Goal: Find specific fact: Find specific fact

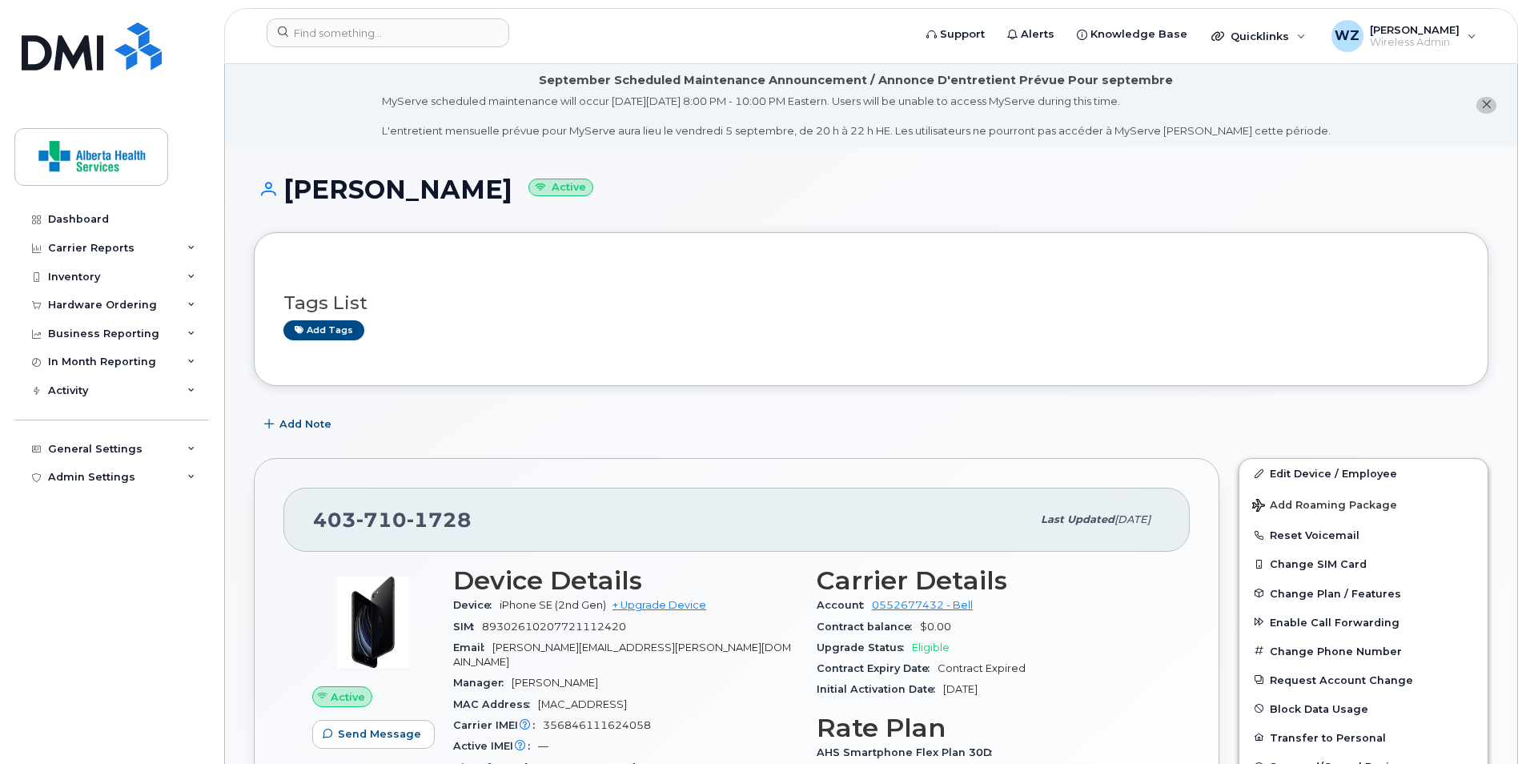
scroll to position [80, 0]
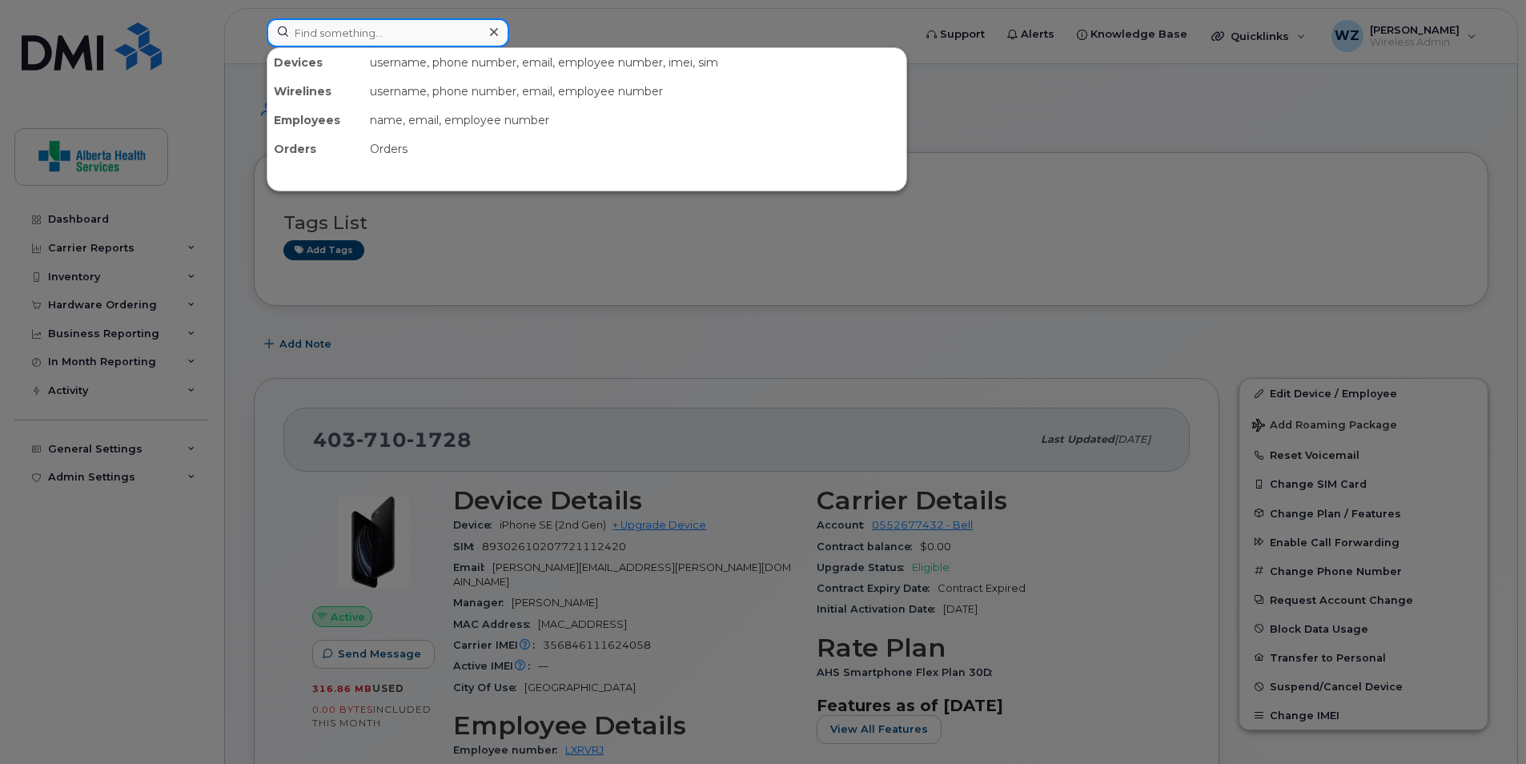
click at [359, 33] on input at bounding box center [388, 32] width 243 height 29
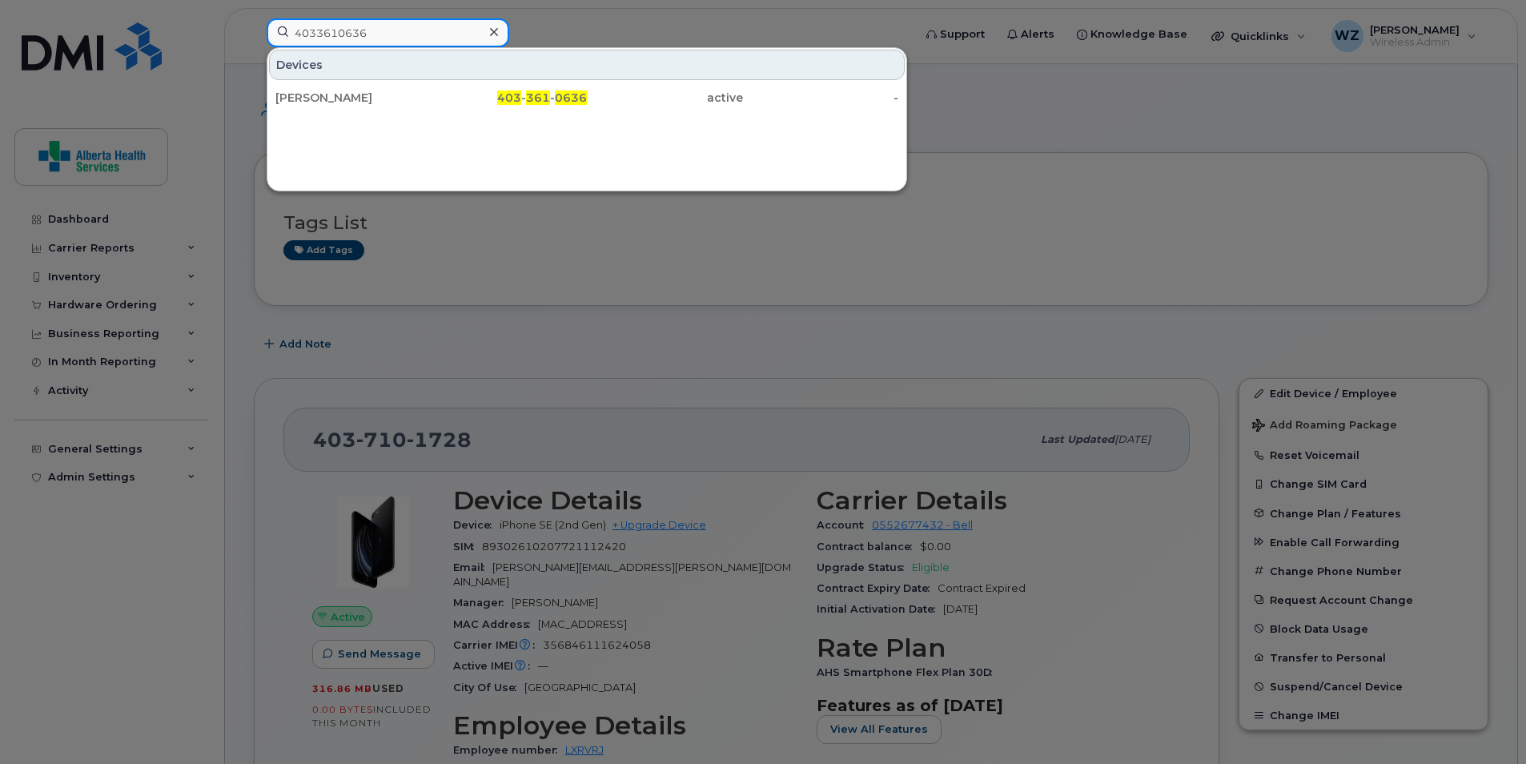
type input "4033610636"
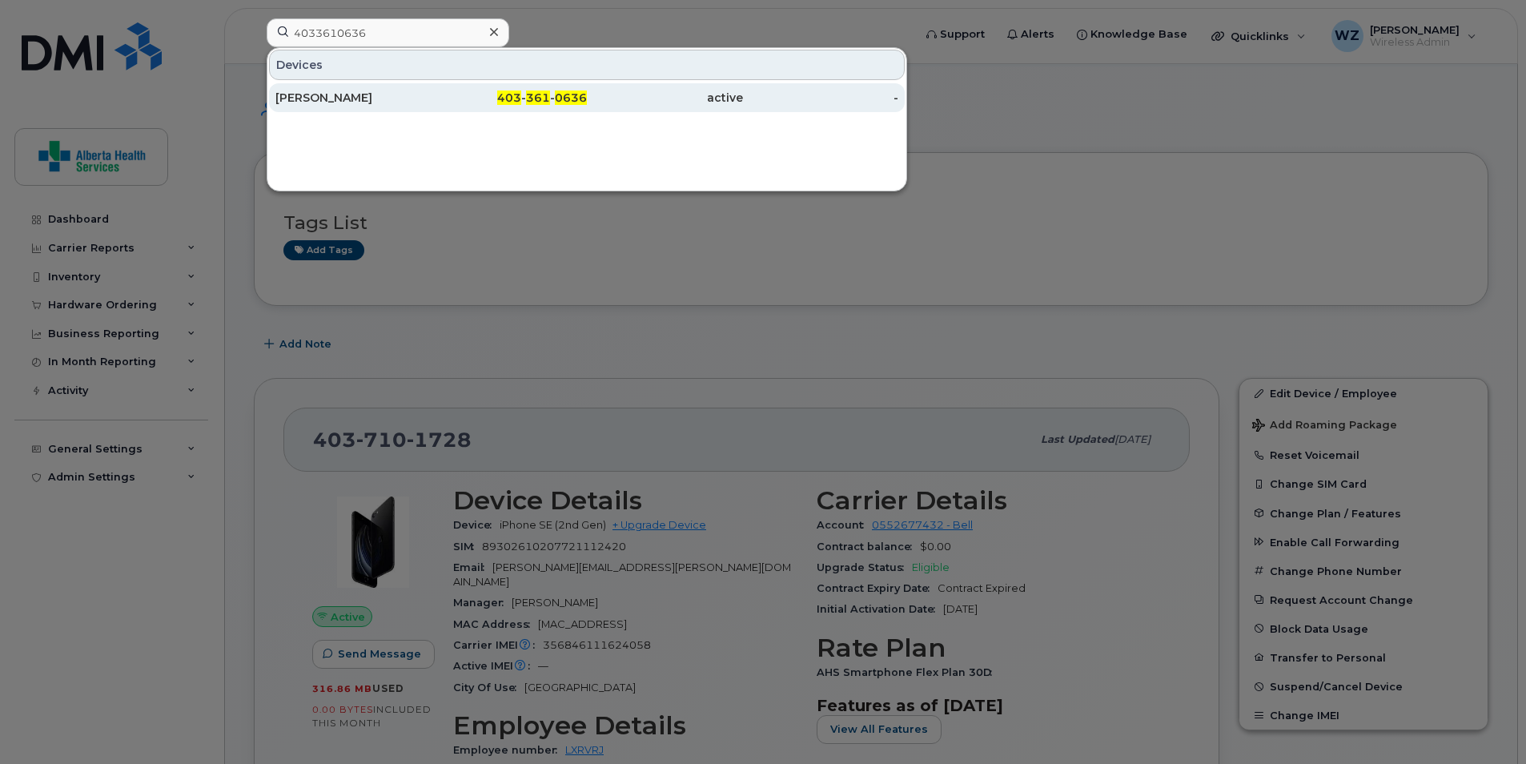
click at [316, 101] on div "[PERSON_NAME]" at bounding box center [353, 98] width 156 height 16
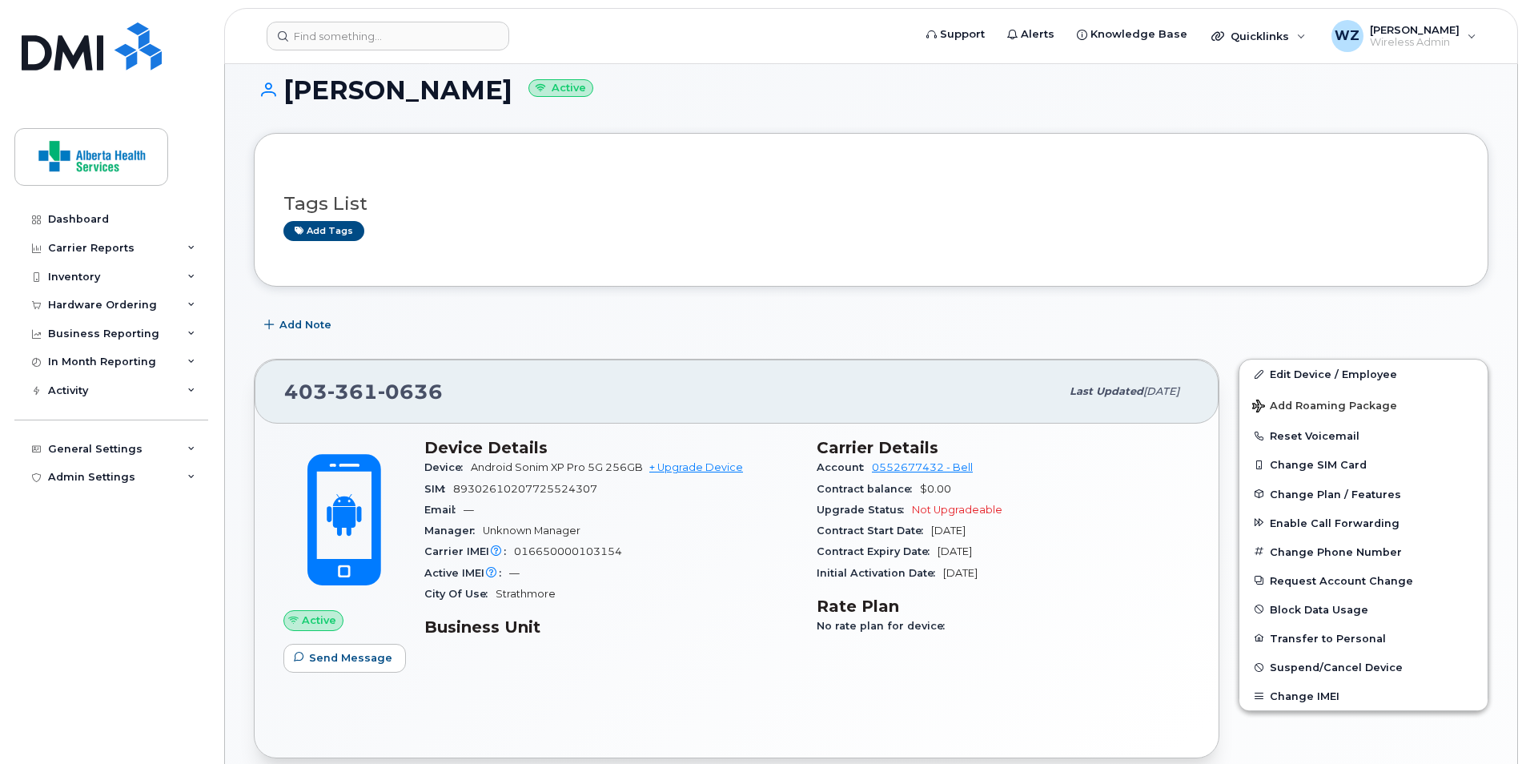
scroll to position [420, 0]
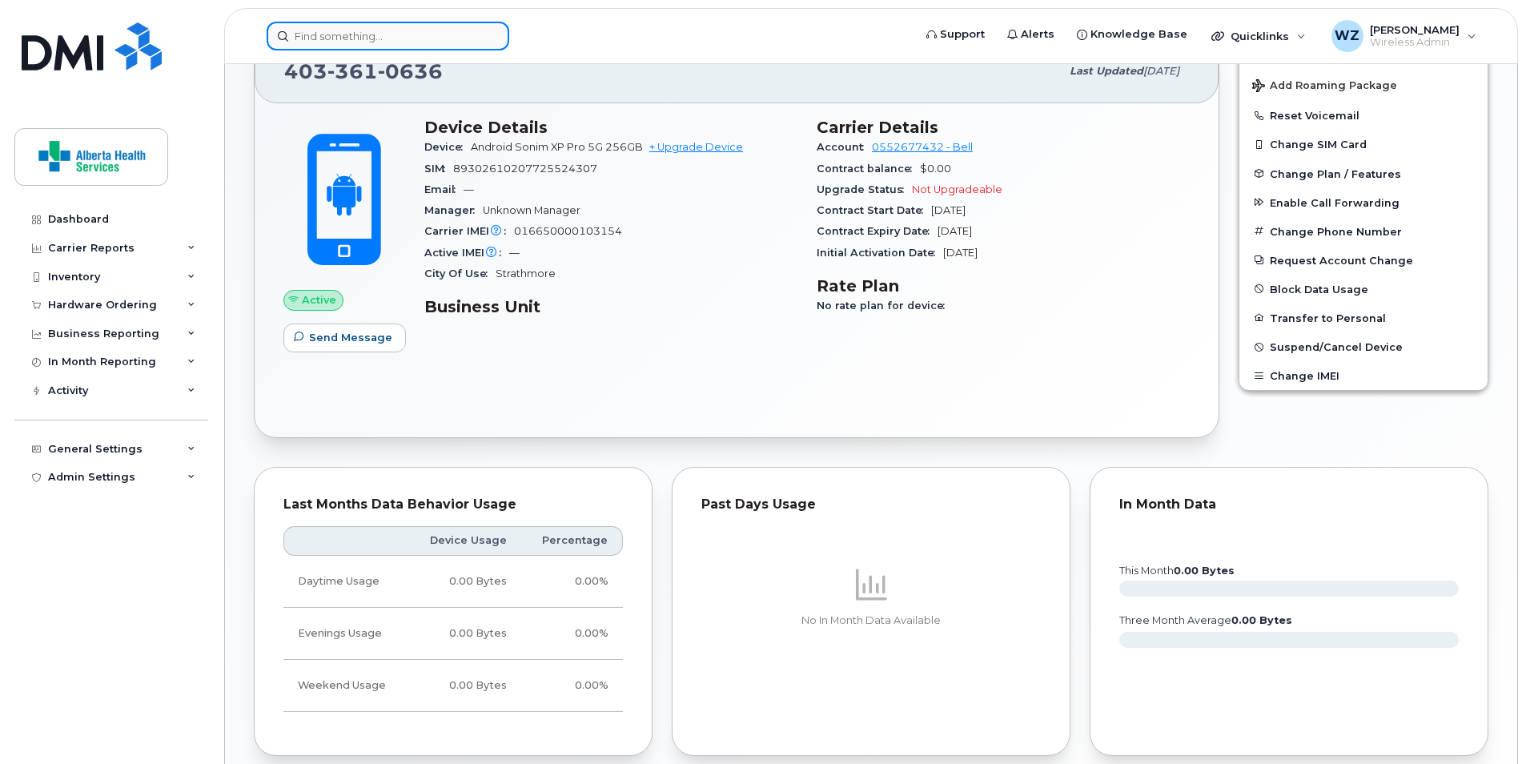
click at [366, 35] on input at bounding box center [388, 36] width 243 height 29
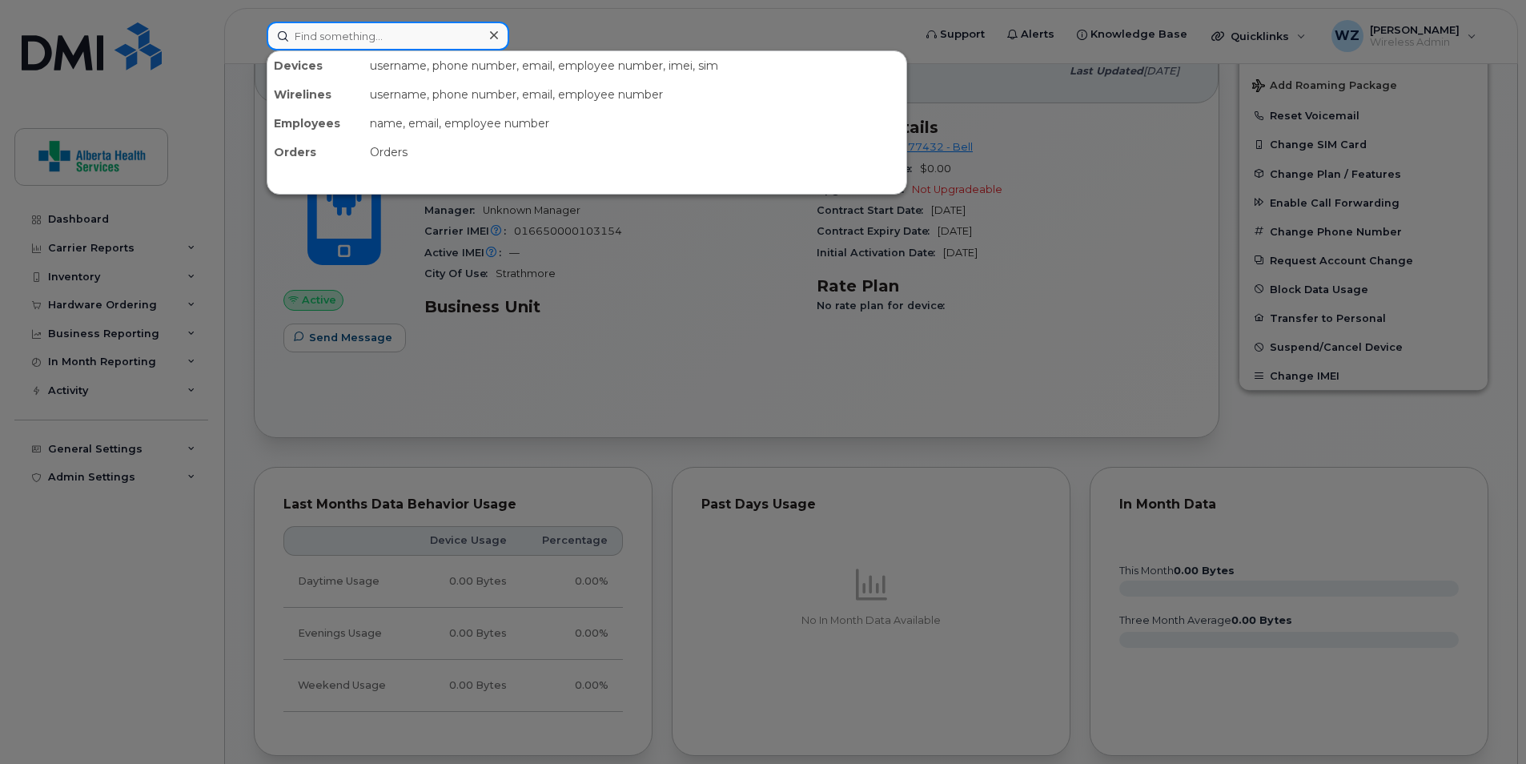
paste input "4038628620"
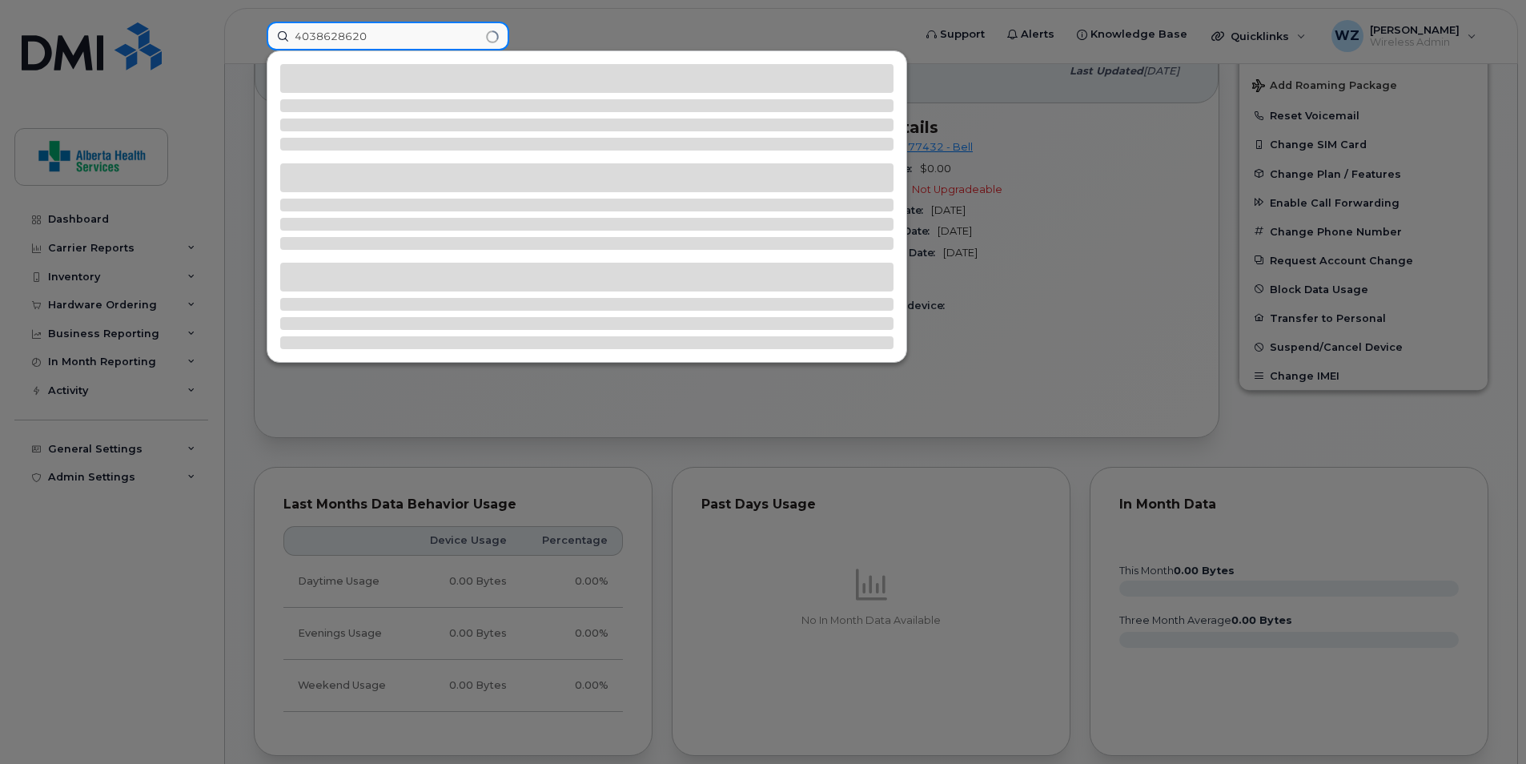
type input "4038628620"
